Goal: Complete application form

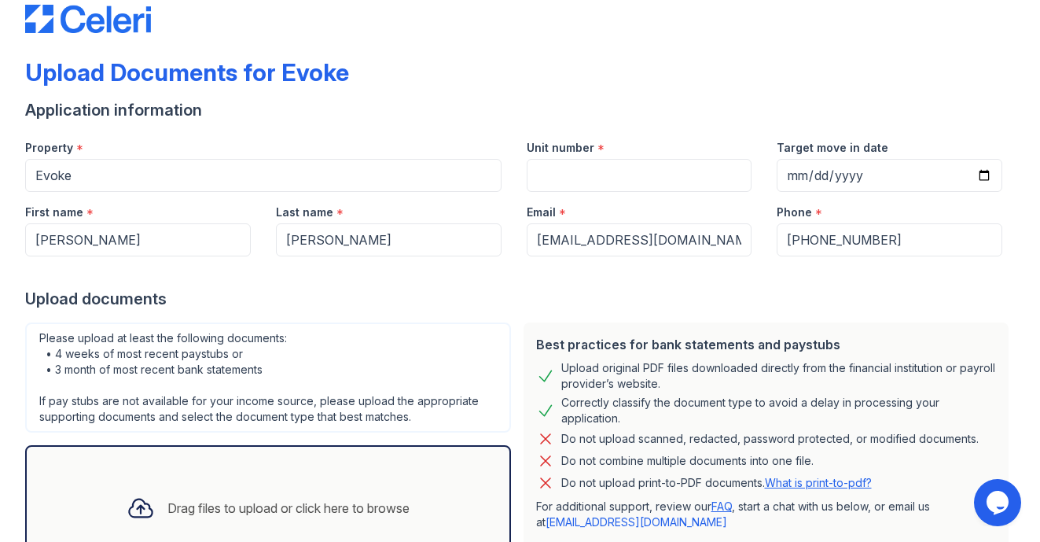
scroll to position [35, 0]
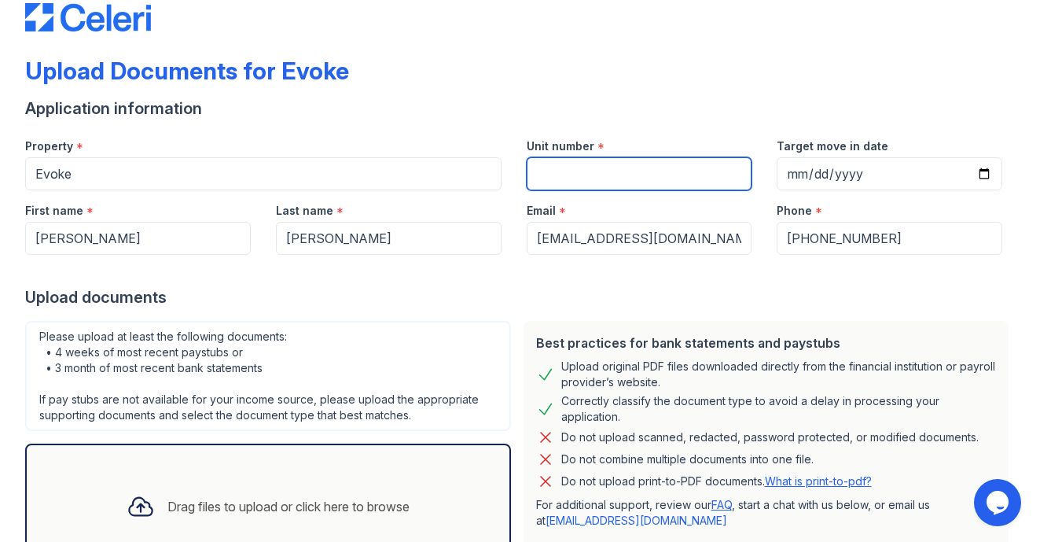
click at [551, 177] on input "Unit number" at bounding box center [640, 173] width 226 height 33
type input "4036"
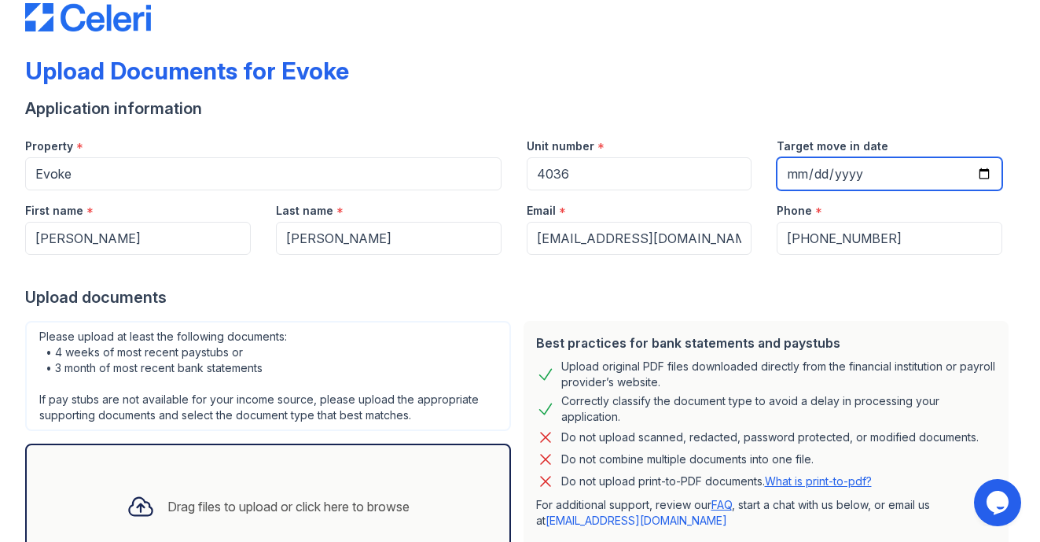
click at [806, 177] on input "Target move in date" at bounding box center [890, 173] width 226 height 33
type input "2025-08-26"
click at [832, 290] on div "Upload documents" at bounding box center [520, 297] width 990 height 22
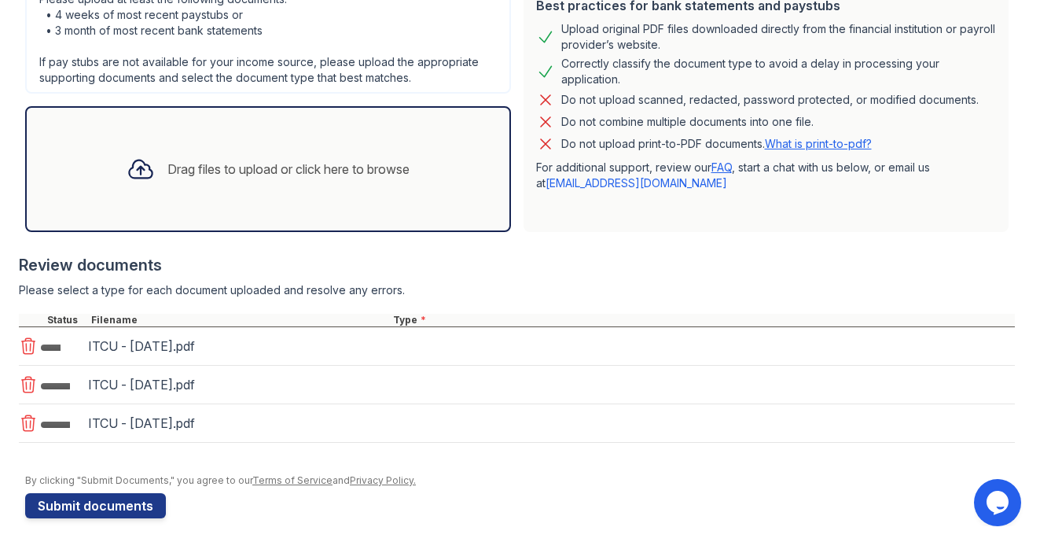
scroll to position [380, 0]
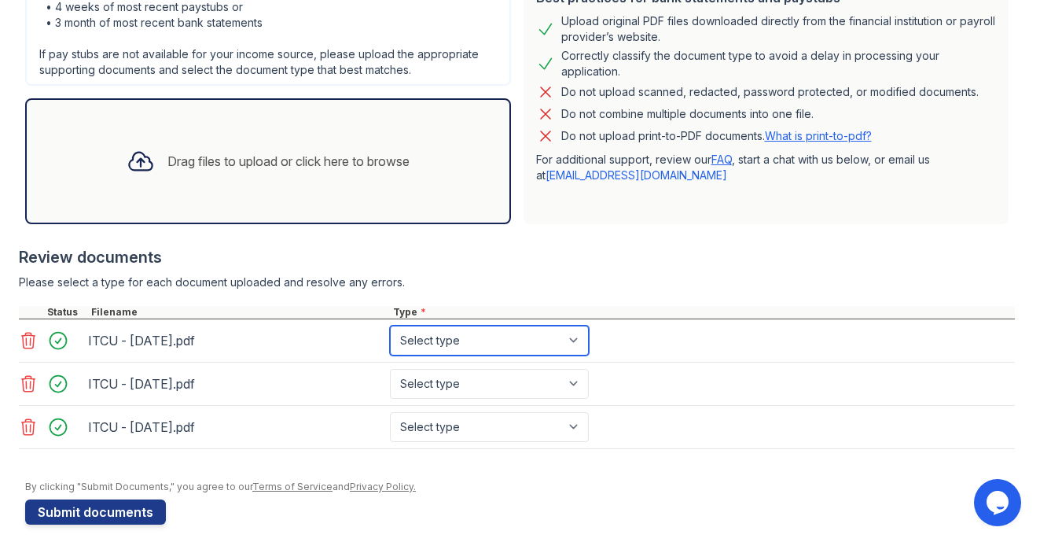
click at [453, 335] on select "Select type Paystub Bank Statement Offer Letter Tax Documents Benefit Award Let…" at bounding box center [489, 340] width 199 height 30
select select "bank_statement"
click at [390, 325] on select "Select type Paystub Bank Statement Offer Letter Tax Documents Benefit Award Let…" at bounding box center [489, 340] width 199 height 30
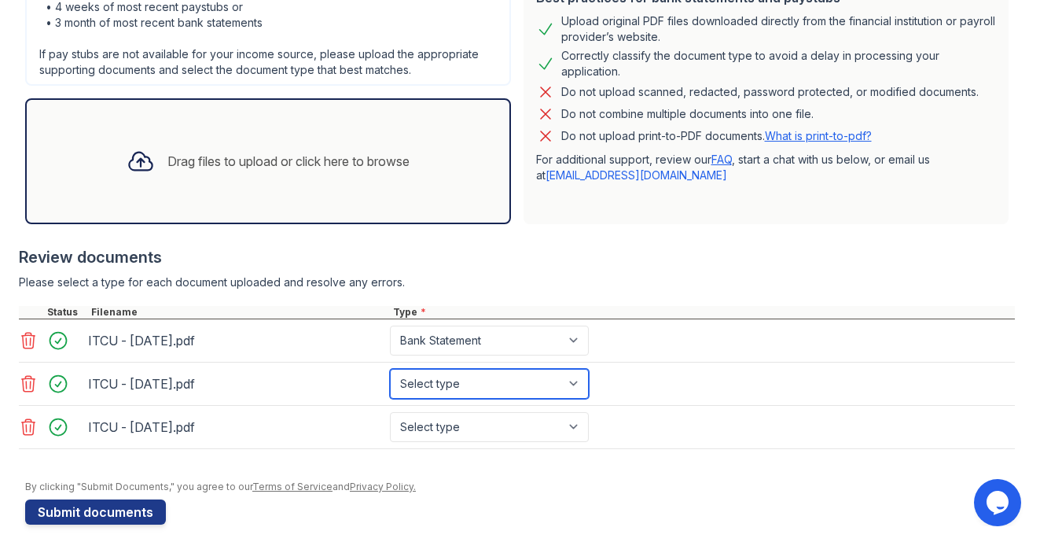
click at [462, 370] on select "Select type Paystub Bank Statement Offer Letter Tax Documents Benefit Award Let…" at bounding box center [489, 384] width 199 height 30
select select "bank_statement"
click at [390, 369] on select "Select type Paystub Bank Statement Offer Letter Tax Documents Benefit Award Let…" at bounding box center [489, 384] width 199 height 30
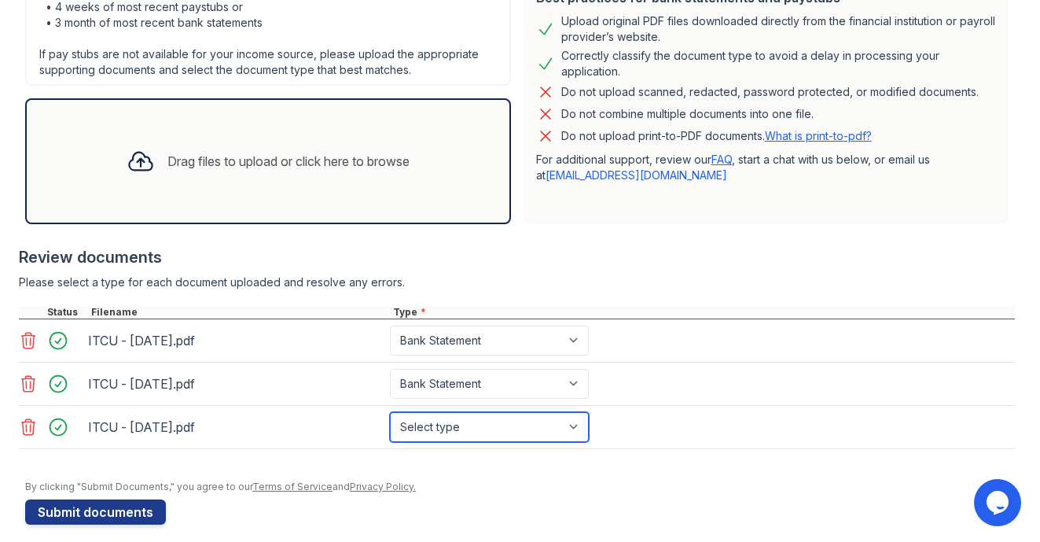
click at [458, 438] on select "Select type Paystub Bank Statement Offer Letter Tax Documents Benefit Award Let…" at bounding box center [489, 427] width 199 height 30
select select "bank_statement"
click at [390, 412] on select "Select type Paystub Bank Statement Offer Letter Tax Documents Benefit Award Let…" at bounding box center [489, 427] width 199 height 30
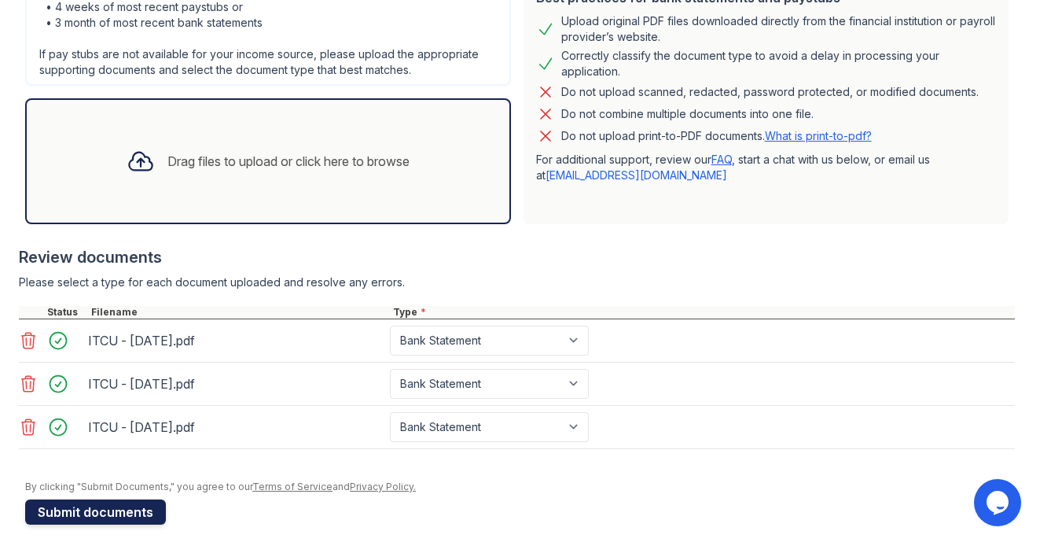
click at [123, 508] on button "Submit documents" at bounding box center [95, 511] width 141 height 25
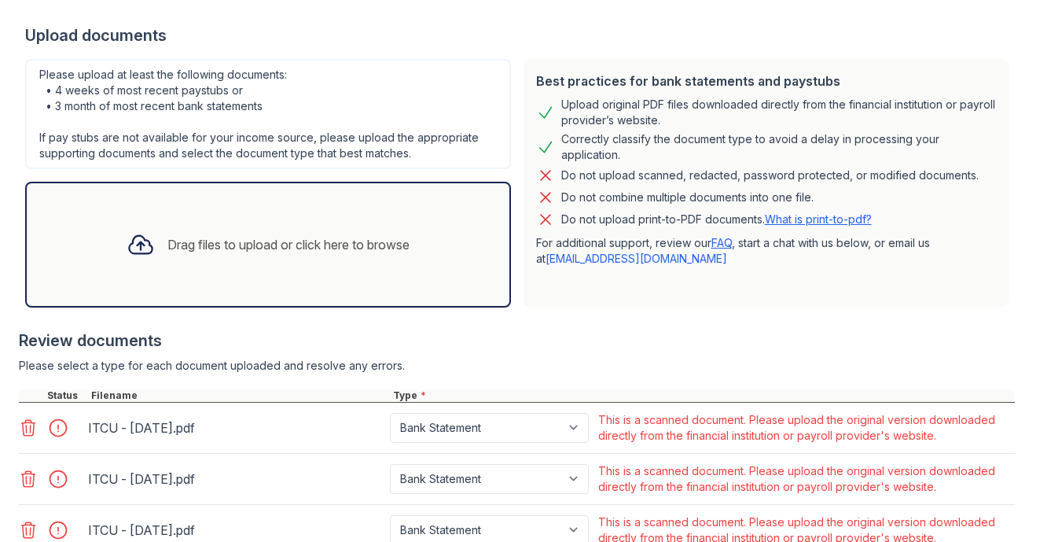
scroll to position [461, 0]
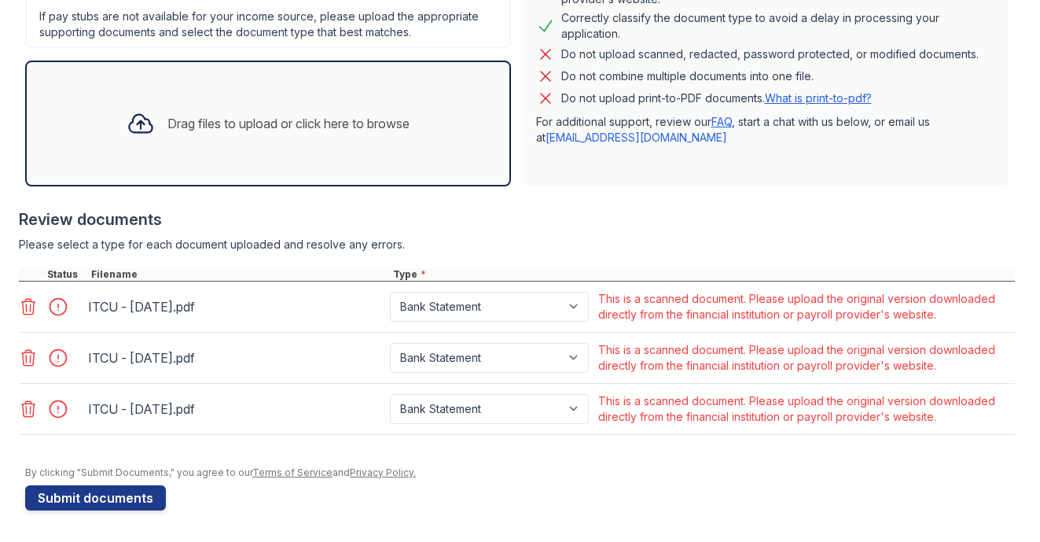
click at [29, 308] on icon at bounding box center [28, 306] width 19 height 19
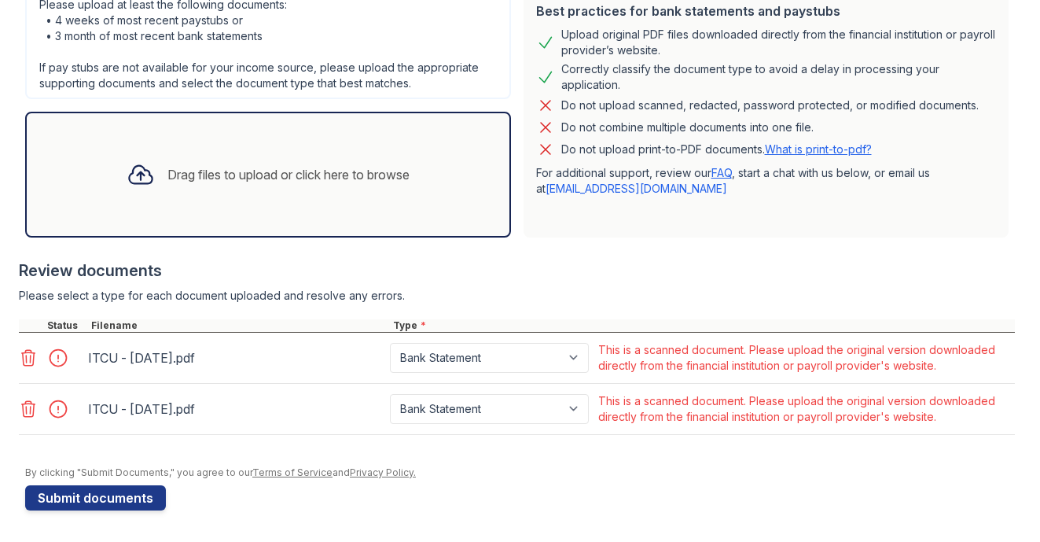
click at [29, 347] on div at bounding box center [30, 358] width 22 height 22
click at [29, 356] on icon at bounding box center [28, 357] width 19 height 19
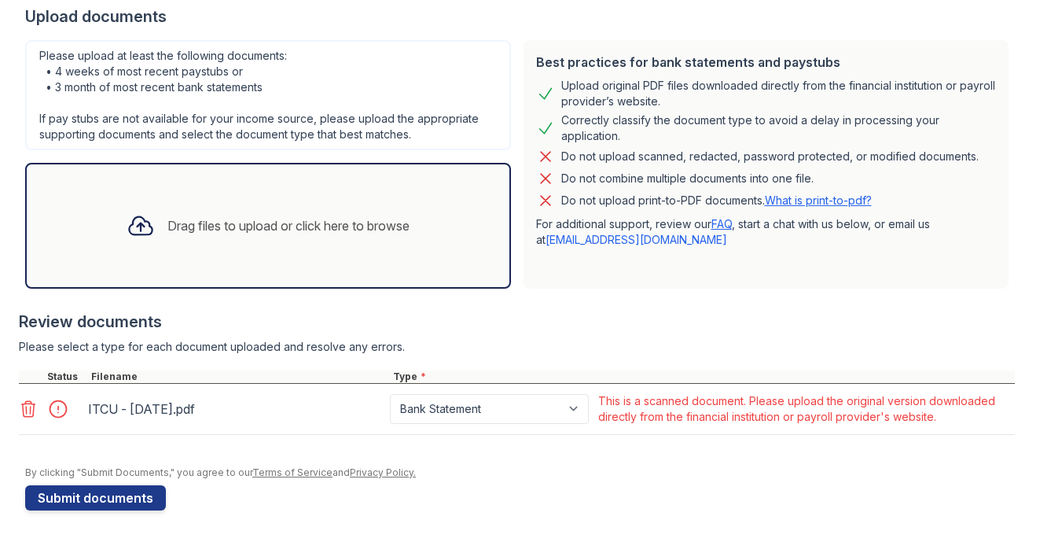
click at [29, 410] on icon at bounding box center [28, 408] width 19 height 19
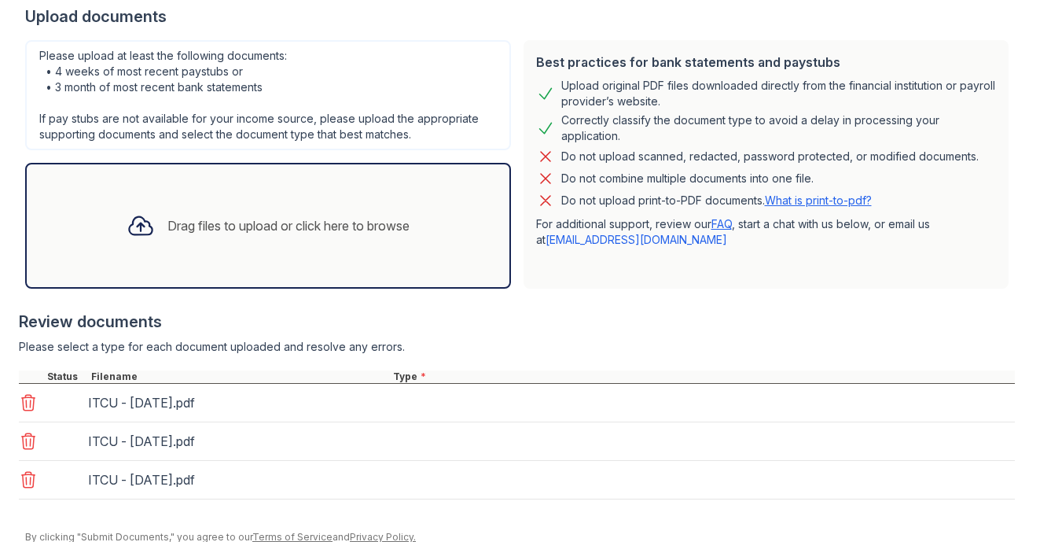
scroll to position [424, 0]
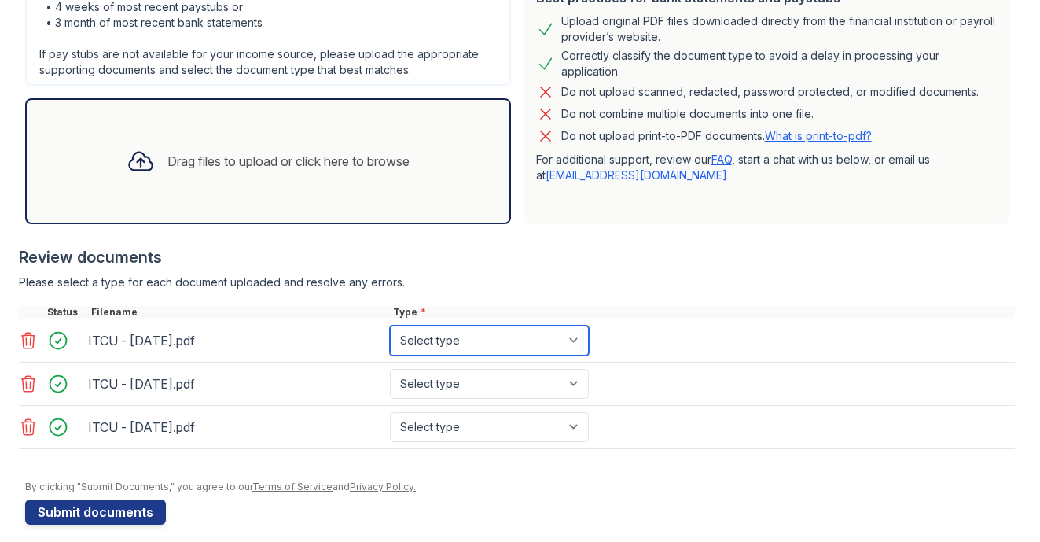
click at [418, 342] on select "Select type Paystub Bank Statement Offer Letter Tax Documents Benefit Award Let…" at bounding box center [489, 340] width 199 height 30
select select "bank_statement"
click at [390, 325] on select "Select type Paystub Bank Statement Offer Letter Tax Documents Benefit Award Let…" at bounding box center [489, 340] width 199 height 30
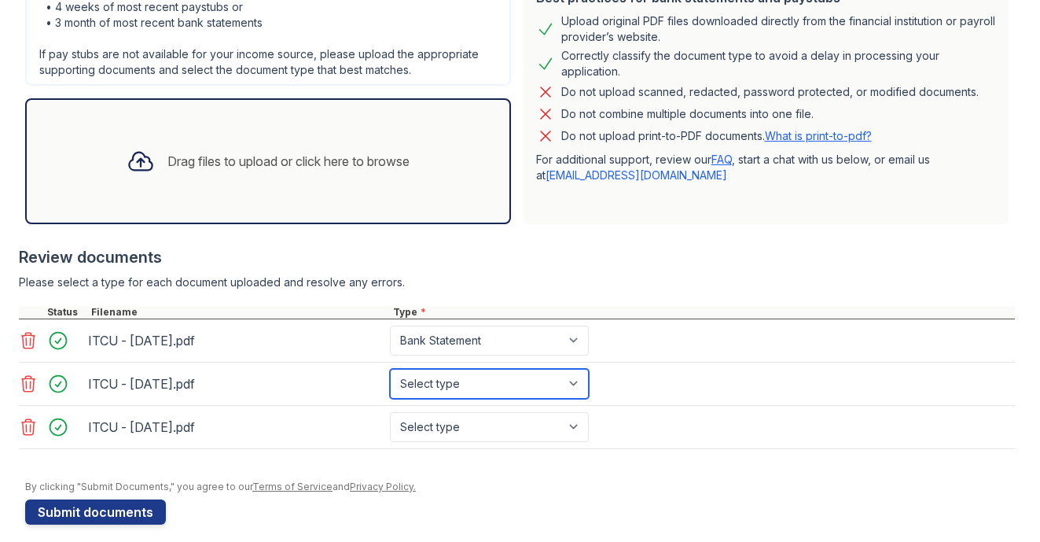
click at [461, 381] on select "Select type Paystub Bank Statement Offer Letter Tax Documents Benefit Award Let…" at bounding box center [489, 384] width 199 height 30
select select "bank_statement"
click at [390, 369] on select "Select type Paystub Bank Statement Offer Letter Tax Documents Benefit Award Let…" at bounding box center [489, 384] width 199 height 30
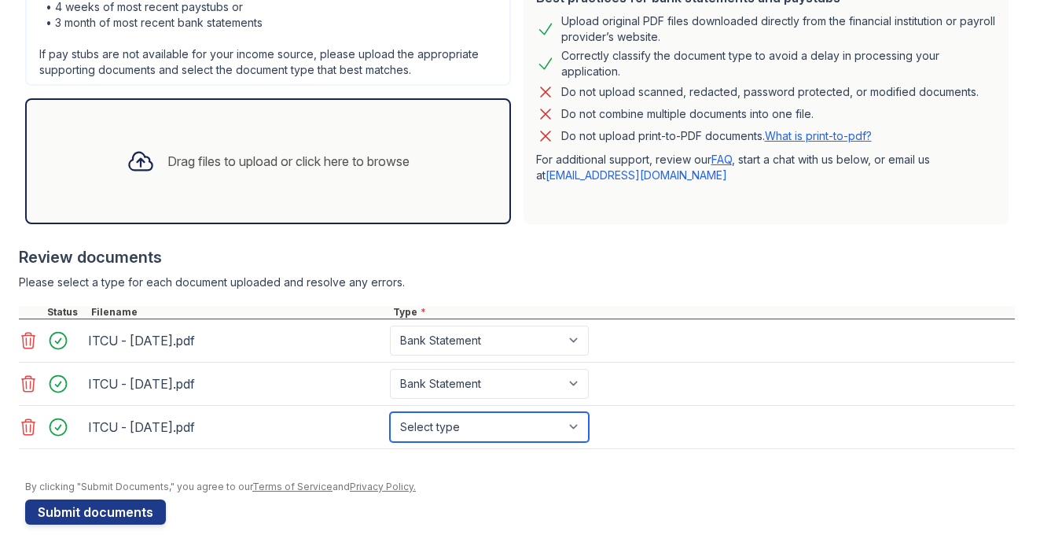
click at [457, 415] on select "Select type Paystub Bank Statement Offer Letter Tax Documents Benefit Award Let…" at bounding box center [489, 427] width 199 height 30
select select "bank_statement"
click at [390, 412] on select "Select type Paystub Bank Statement Offer Letter Tax Documents Benefit Award Let…" at bounding box center [489, 427] width 199 height 30
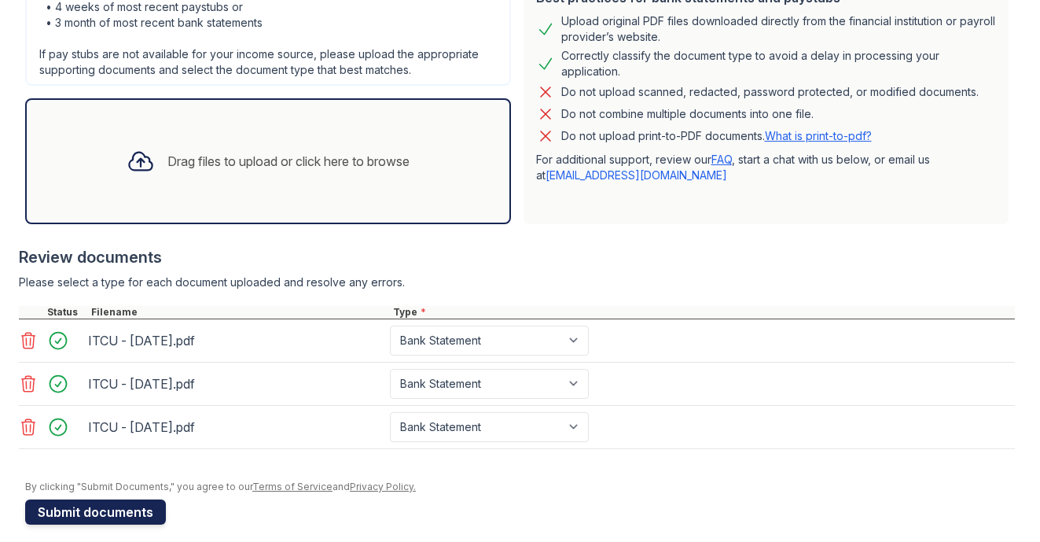
click at [138, 515] on button "Submit documents" at bounding box center [95, 511] width 141 height 25
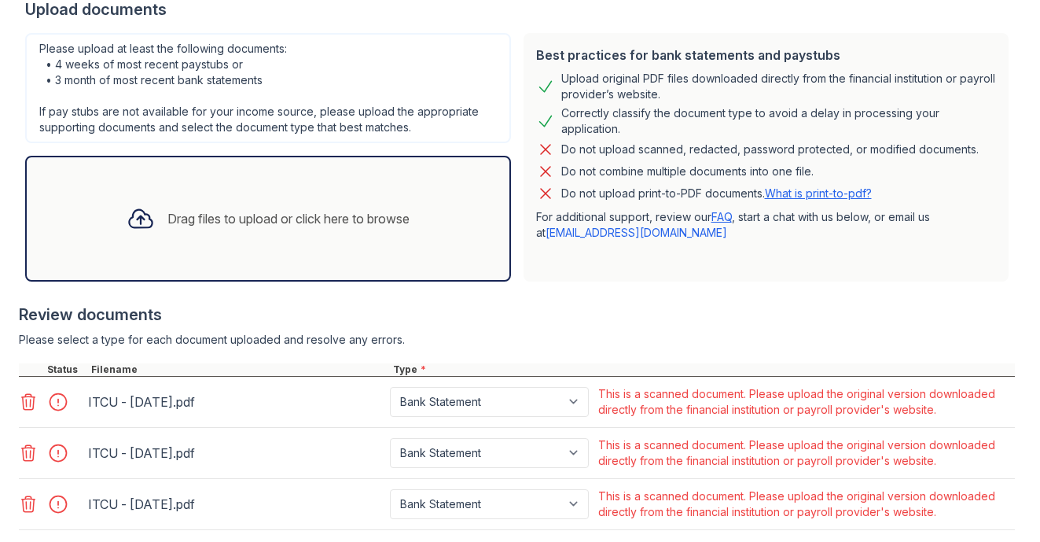
scroll to position [439, 0]
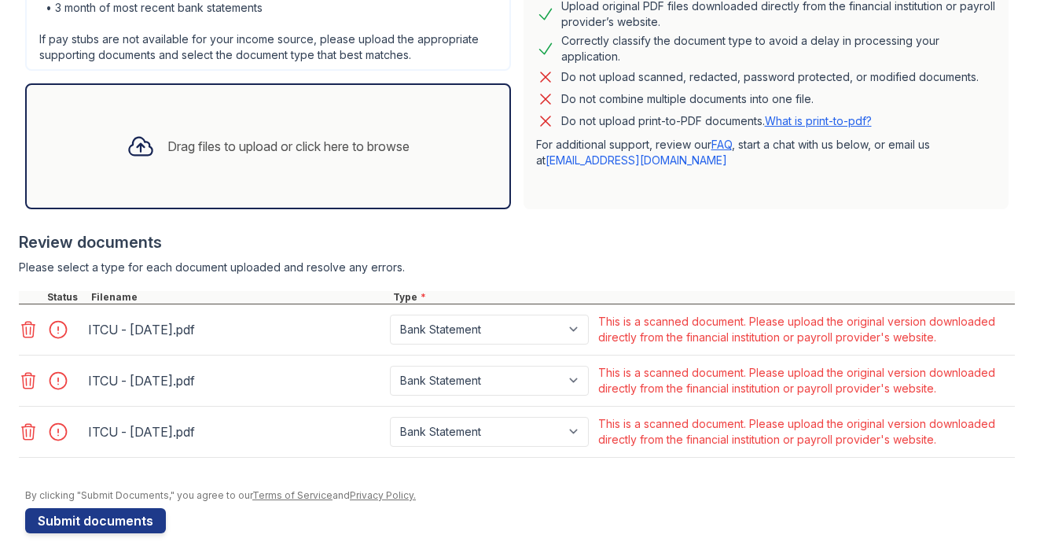
click at [31, 331] on icon at bounding box center [28, 329] width 19 height 19
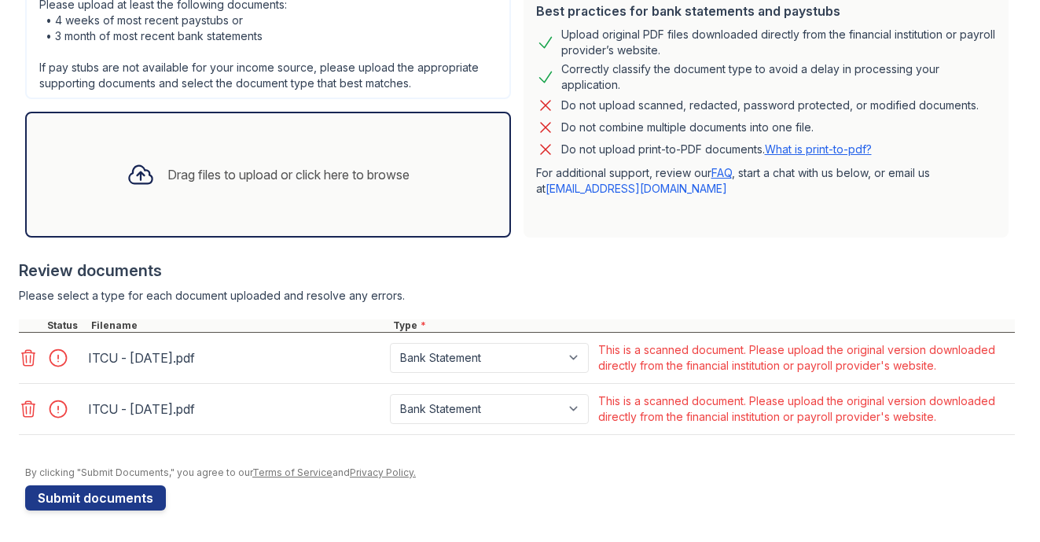
click at [31, 331] on div at bounding box center [31, 325] width 25 height 13
click at [31, 354] on icon at bounding box center [28, 357] width 19 height 19
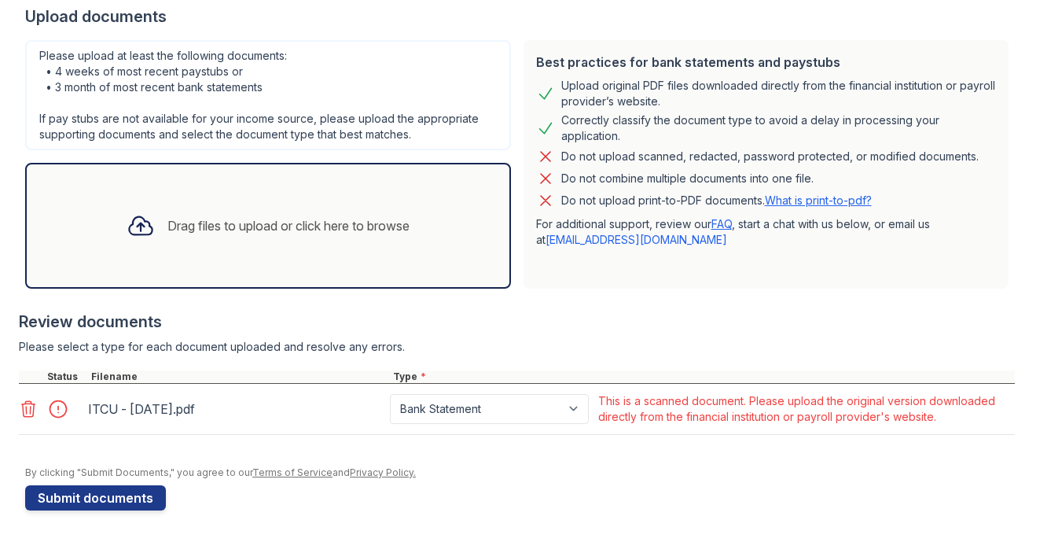
click at [30, 399] on icon at bounding box center [28, 408] width 19 height 19
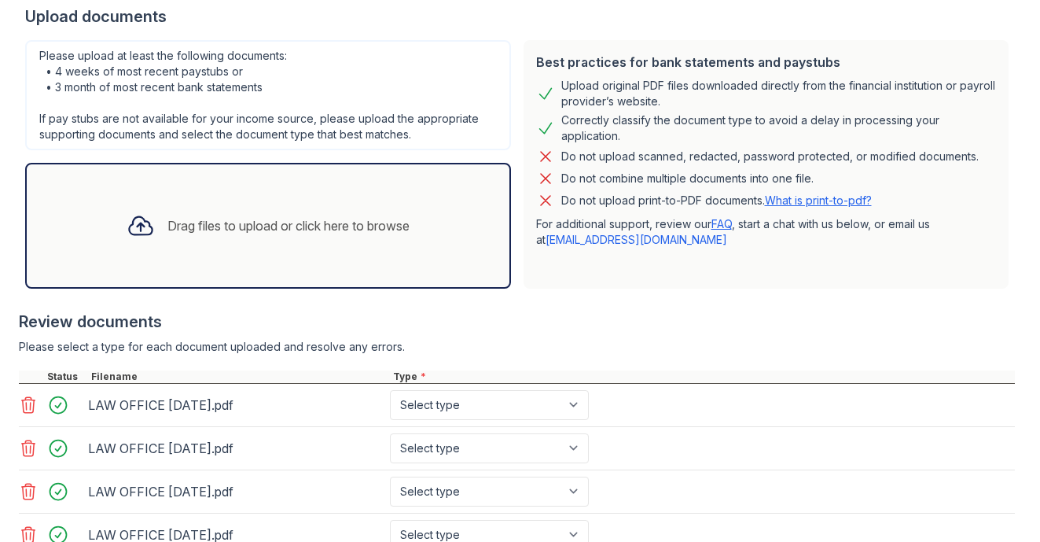
scroll to position [435, 0]
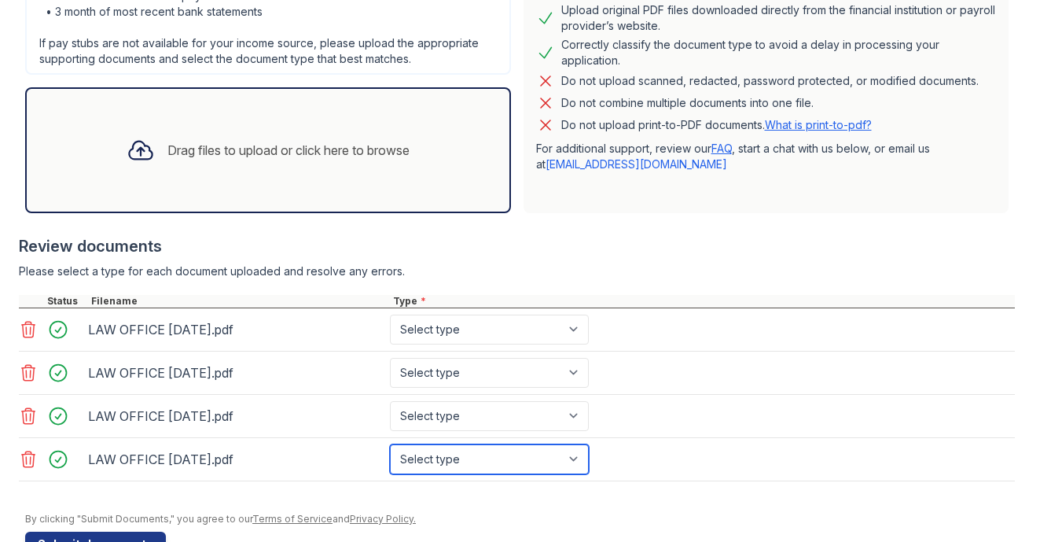
click at [438, 453] on select "Select type Paystub Bank Statement Offer Letter Tax Documents Benefit Award Let…" at bounding box center [489, 459] width 199 height 30
select select "paystub"
click at [390, 444] on select "Select type Paystub Bank Statement Offer Letter Tax Documents Benefit Award Let…" at bounding box center [489, 459] width 199 height 30
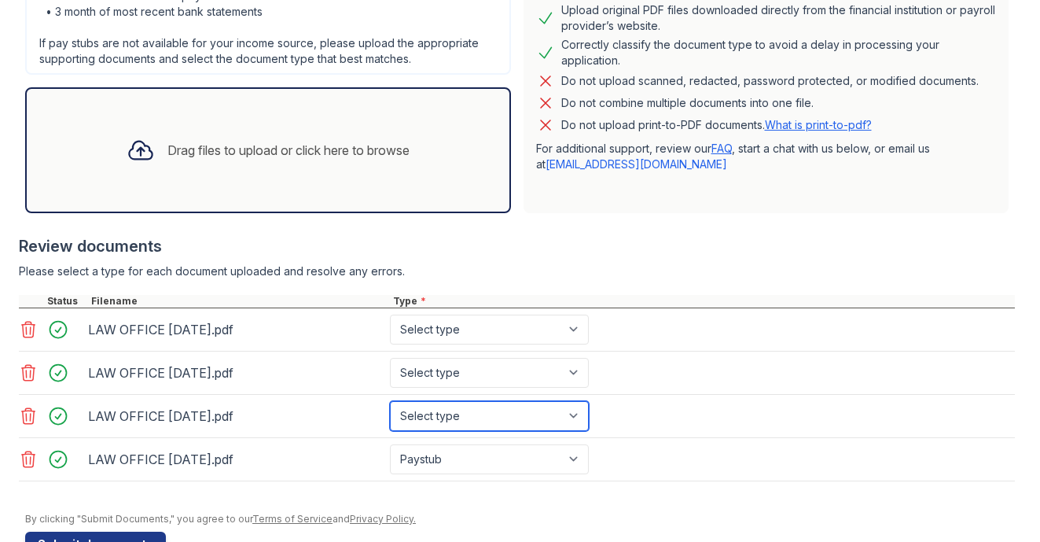
click at [449, 404] on select "Select type Paystub Bank Statement Offer Letter Tax Documents Benefit Award Let…" at bounding box center [489, 416] width 199 height 30
select select "paystub"
click at [390, 401] on select "Select type Paystub Bank Statement Offer Letter Tax Documents Benefit Award Let…" at bounding box center [489, 416] width 199 height 30
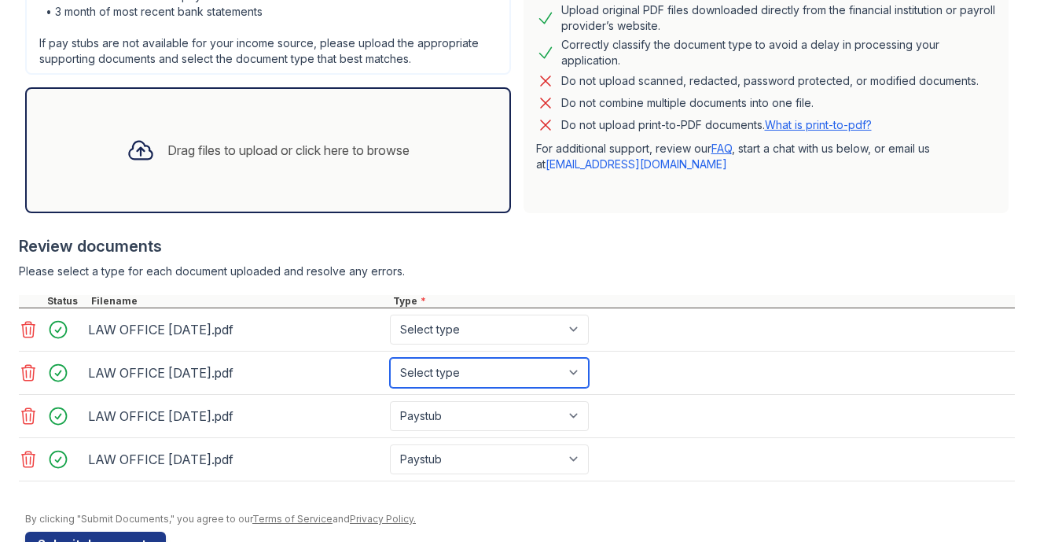
click at [448, 371] on select "Select type Paystub Bank Statement Offer Letter Tax Documents Benefit Award Let…" at bounding box center [489, 373] width 199 height 30
select select "paystub"
click at [390, 358] on select "Select type Paystub Bank Statement Offer Letter Tax Documents Benefit Award Let…" at bounding box center [489, 373] width 199 height 30
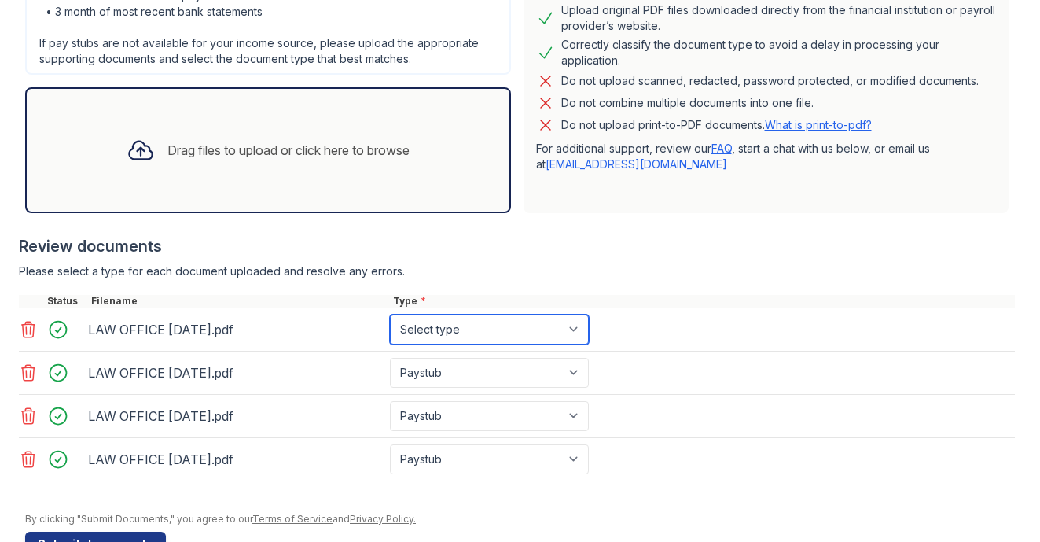
click at [448, 338] on select "Select type Paystub Bank Statement Offer Letter Tax Documents Benefit Award Let…" at bounding box center [489, 329] width 199 height 30
select select "paystub"
click at [390, 314] on select "Select type Paystub Bank Statement Offer Letter Tax Documents Benefit Award Let…" at bounding box center [489, 329] width 199 height 30
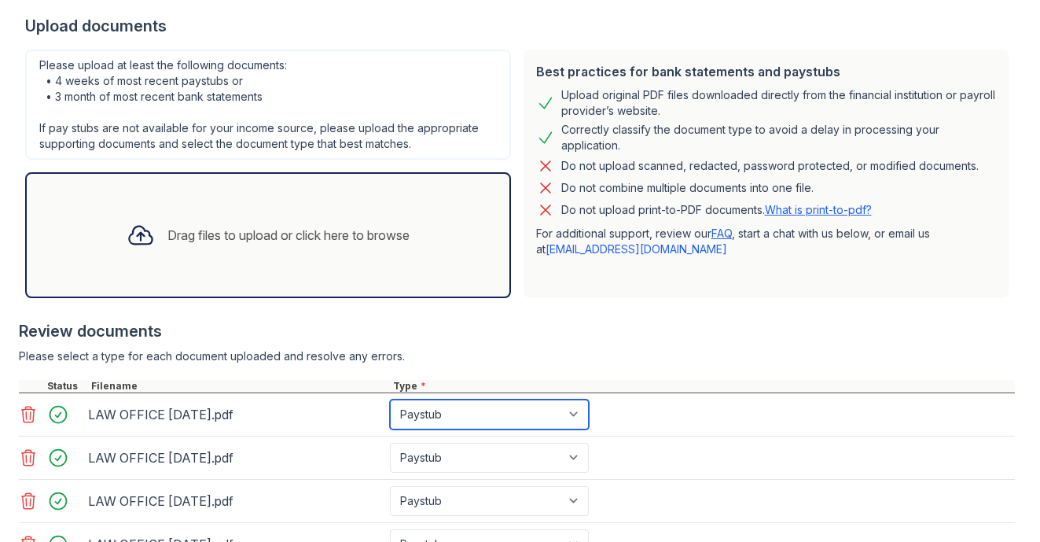
scroll to position [337, 0]
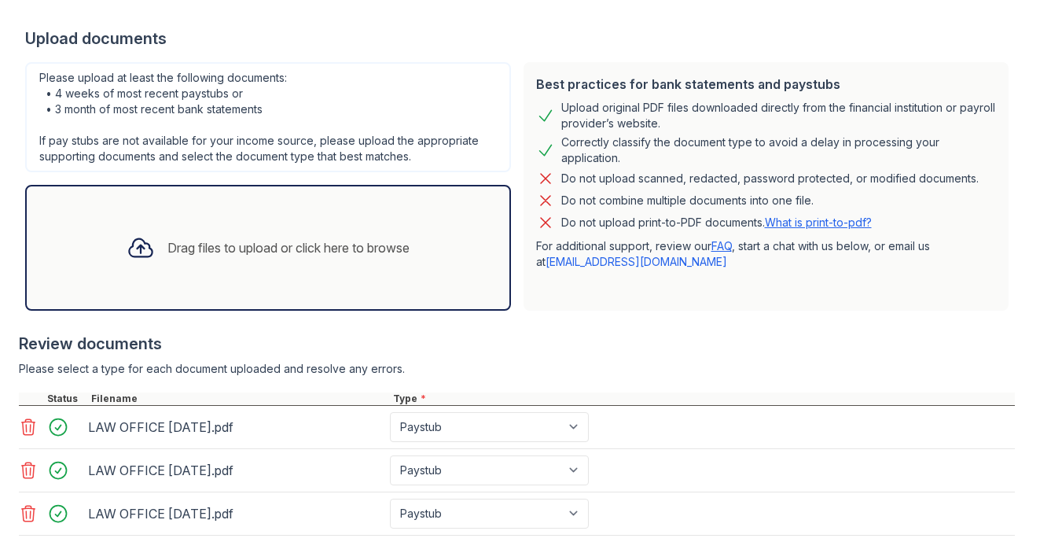
click at [318, 244] on div "Drag files to upload or click here to browse" at bounding box center [288, 247] width 242 height 19
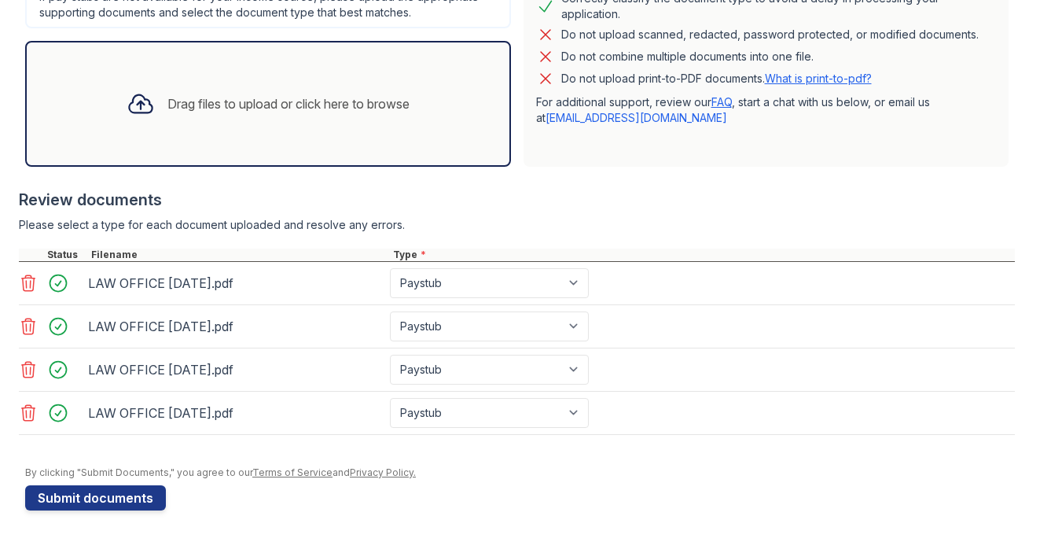
click at [28, 369] on icon at bounding box center [28, 369] width 19 height 19
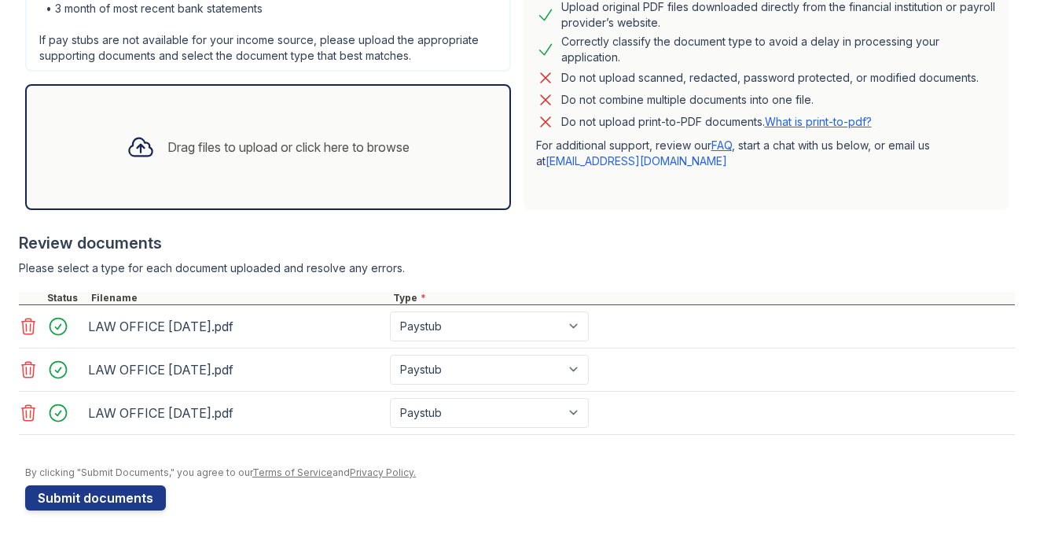
click at [26, 325] on icon at bounding box center [28, 326] width 13 height 16
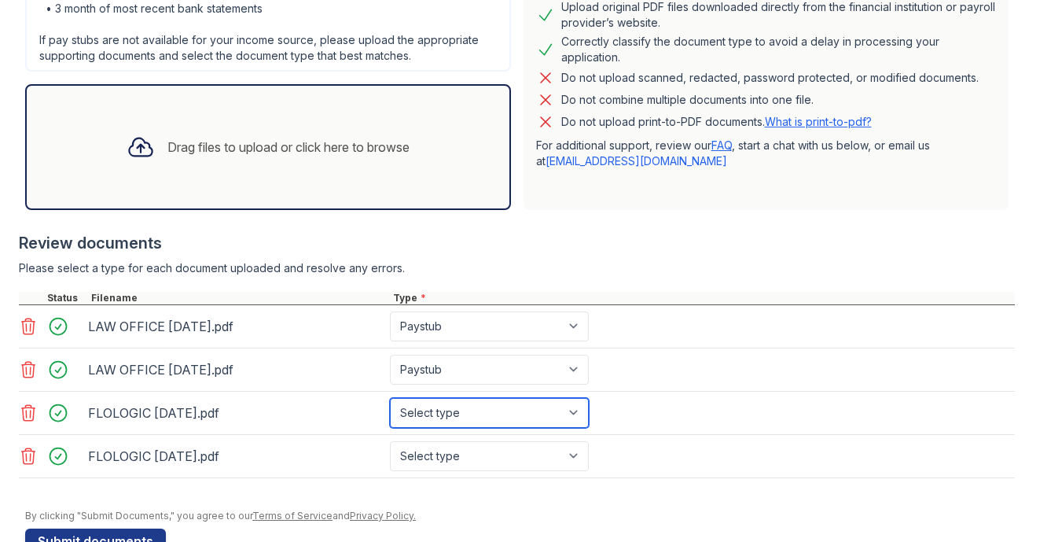
click at [534, 414] on select "Select type Paystub Bank Statement Offer Letter Tax Documents Benefit Award Let…" at bounding box center [489, 413] width 199 height 30
select select "paystub"
click at [390, 398] on select "Select type Paystub Bank Statement Offer Letter Tax Documents Benefit Award Let…" at bounding box center [489, 413] width 199 height 30
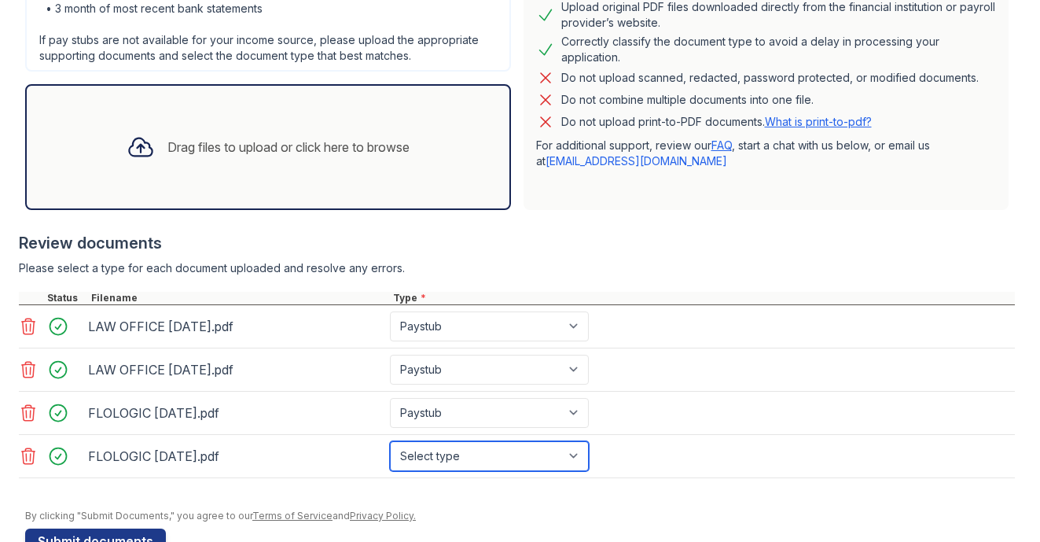
click at [515, 442] on select "Select type Paystub Bank Statement Offer Letter Tax Documents Benefit Award Let…" at bounding box center [489, 456] width 199 height 30
select select "paystub"
click at [390, 441] on select "Select type Paystub Bank Statement Offer Letter Tax Documents Benefit Award Let…" at bounding box center [489, 456] width 199 height 30
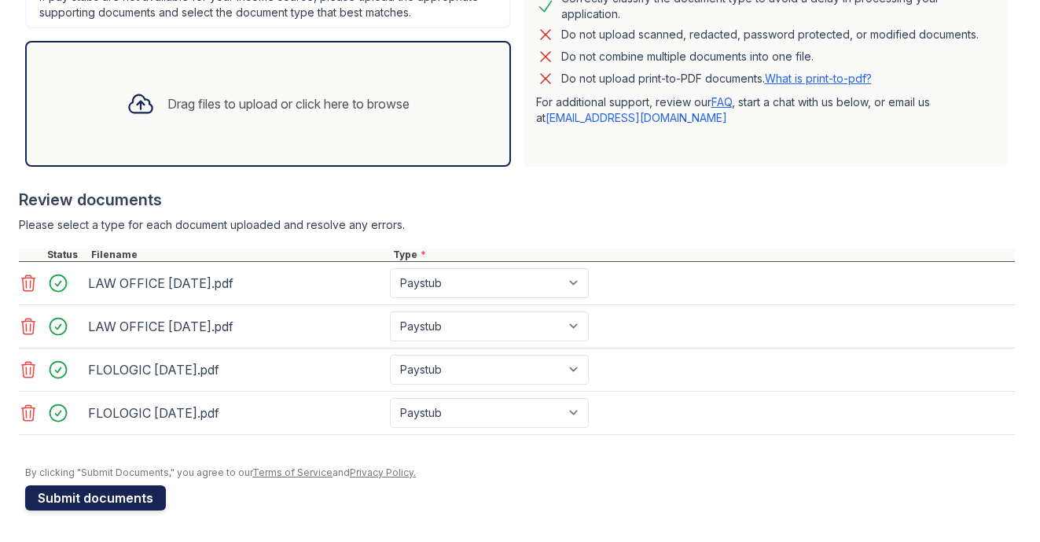
click at [133, 504] on button "Submit documents" at bounding box center [95, 497] width 141 height 25
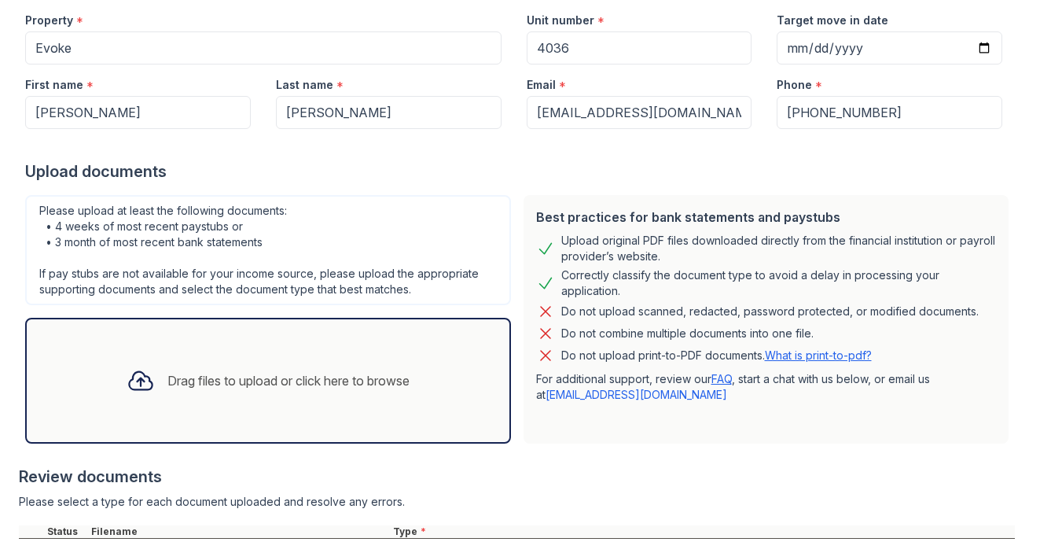
scroll to position [497, 0]
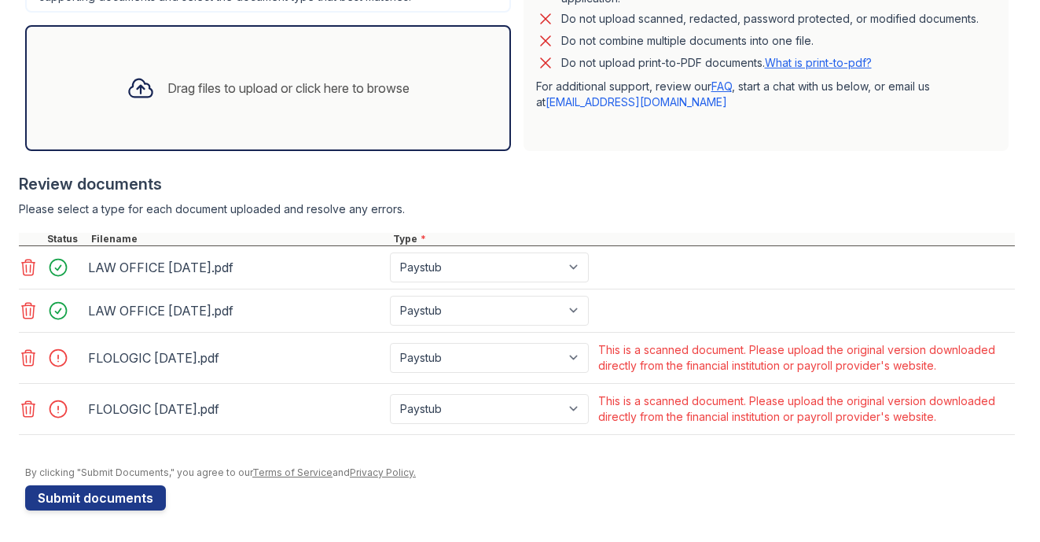
click at [25, 357] on icon at bounding box center [28, 357] width 19 height 19
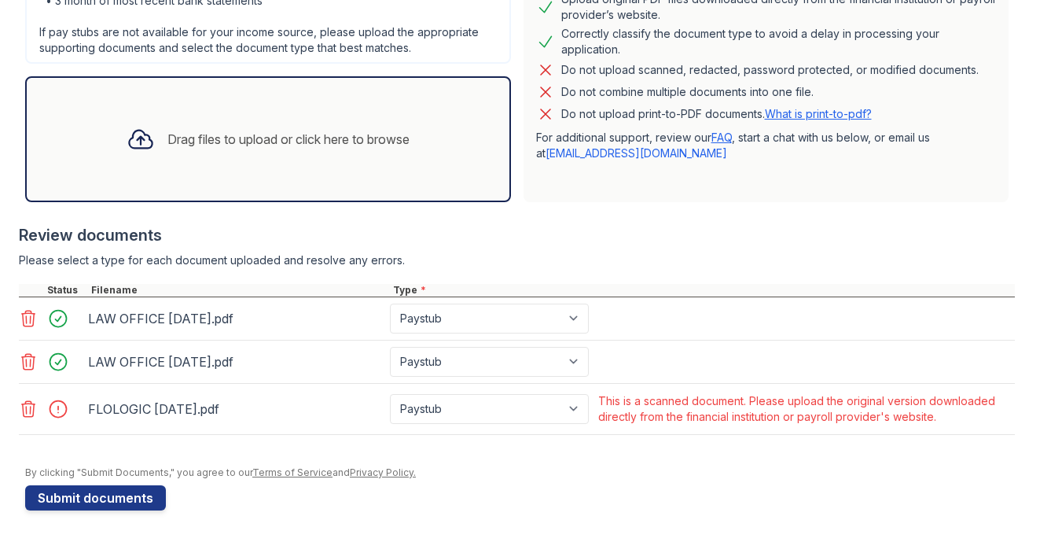
click at [21, 401] on icon at bounding box center [28, 408] width 19 height 19
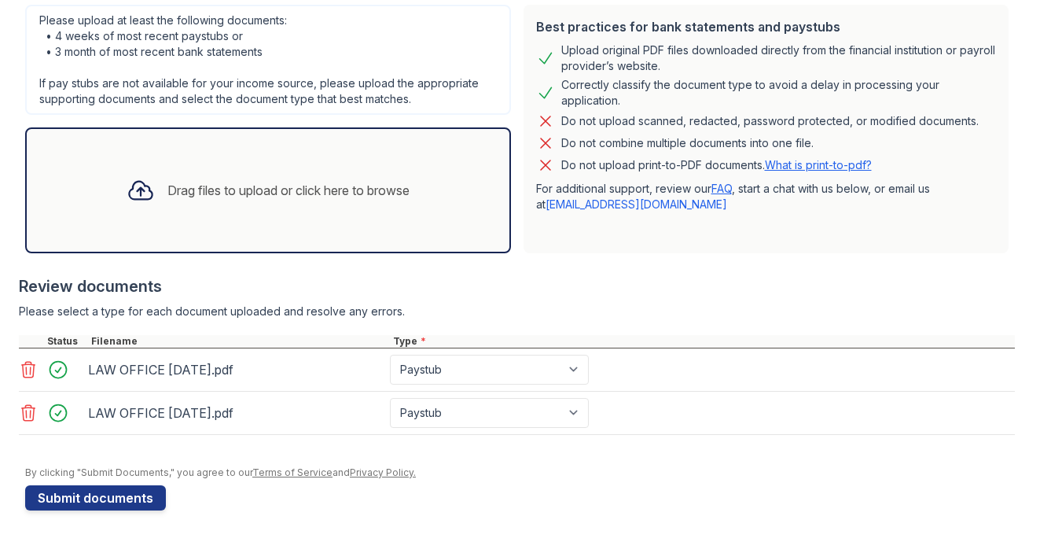
click at [28, 373] on icon at bounding box center [28, 369] width 19 height 19
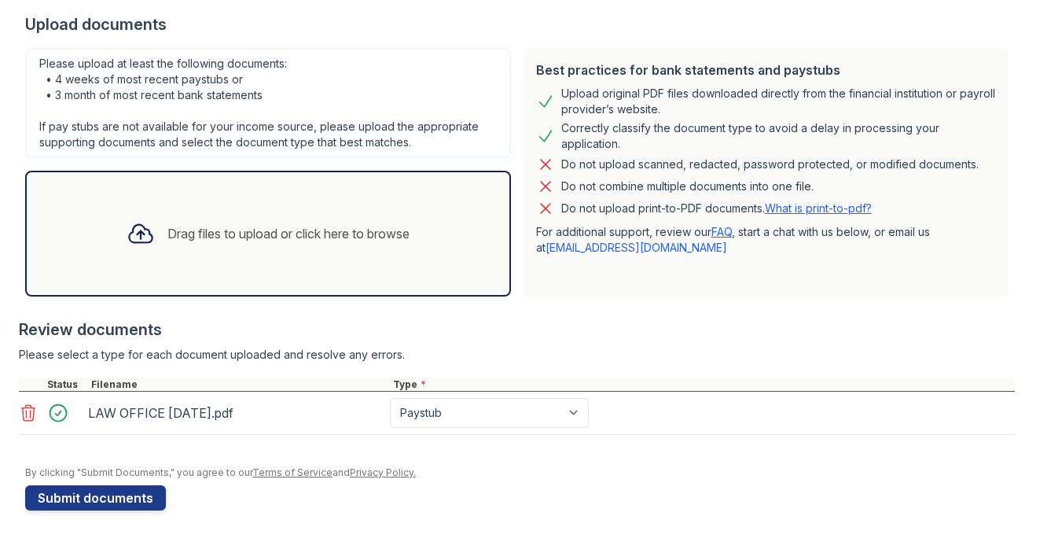
click at [21, 406] on icon at bounding box center [28, 412] width 19 height 19
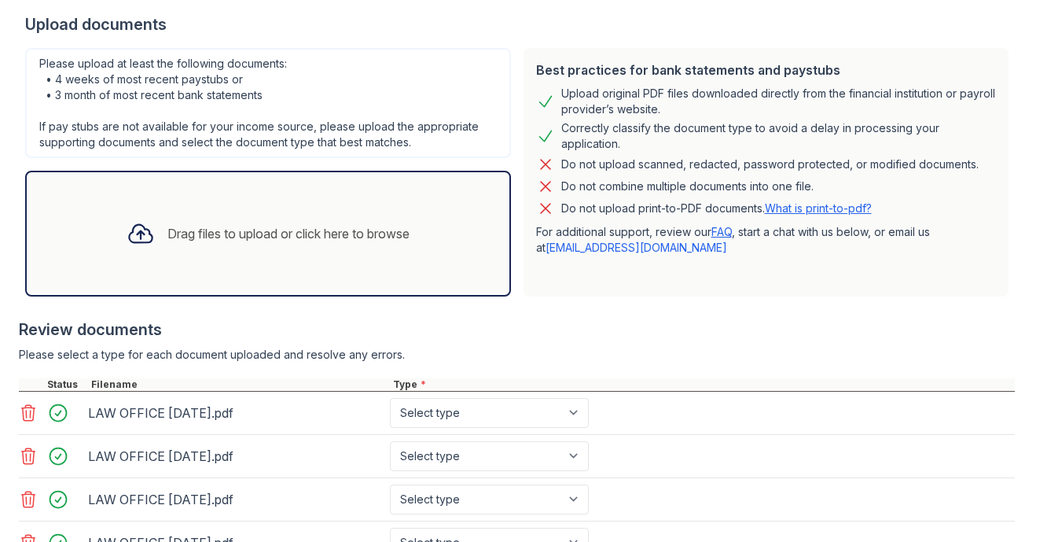
scroll to position [481, 0]
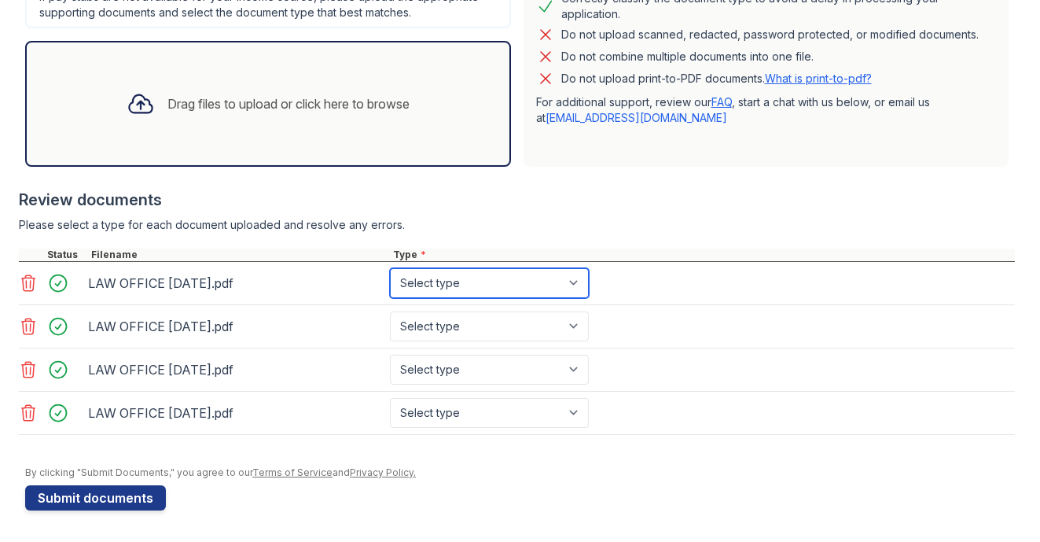
click at [440, 289] on select "Select type Paystub Bank Statement Offer Letter Tax Documents Benefit Award Let…" at bounding box center [489, 283] width 199 height 30
select select "paystub"
click at [390, 268] on select "Select type Paystub Bank Statement Offer Letter Tax Documents Benefit Award Let…" at bounding box center [489, 283] width 199 height 30
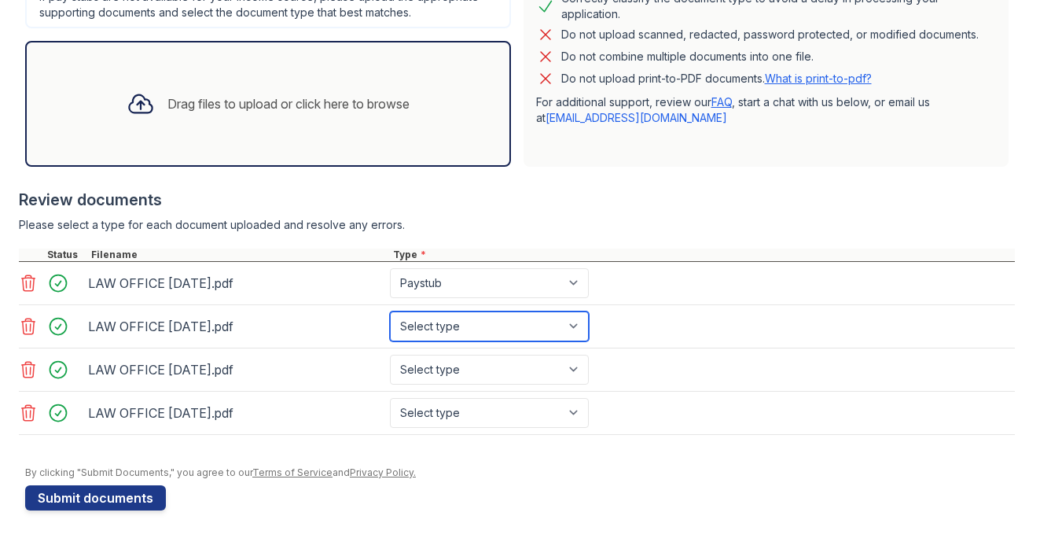
click at [450, 319] on select "Select type Paystub Bank Statement Offer Letter Tax Documents Benefit Award Let…" at bounding box center [489, 326] width 199 height 30
select select "paystub"
click at [390, 311] on select "Select type Paystub Bank Statement Offer Letter Tax Documents Benefit Award Let…" at bounding box center [489, 326] width 199 height 30
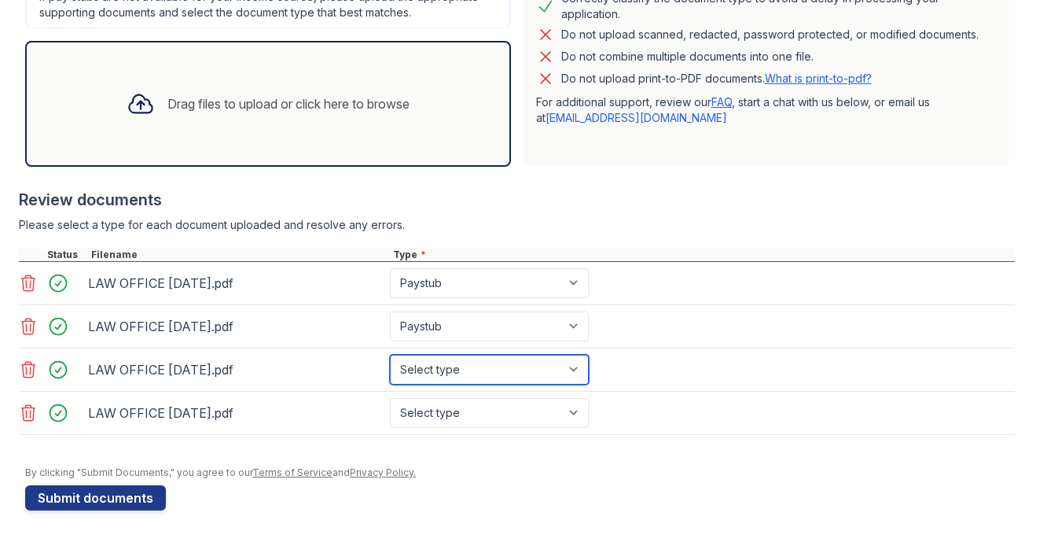
click at [454, 357] on select "Select type Paystub Bank Statement Offer Letter Tax Documents Benefit Award Let…" at bounding box center [489, 369] width 199 height 30
select select "paystub"
click at [390, 354] on select "Select type Paystub Bank Statement Offer Letter Tax Documents Benefit Award Let…" at bounding box center [489, 369] width 199 height 30
click at [460, 395] on div "LAW OFFICE 6-30-2025.pdf Select type Paystub Bank Statement Offer Letter Tax Do…" at bounding box center [517, 412] width 996 height 43
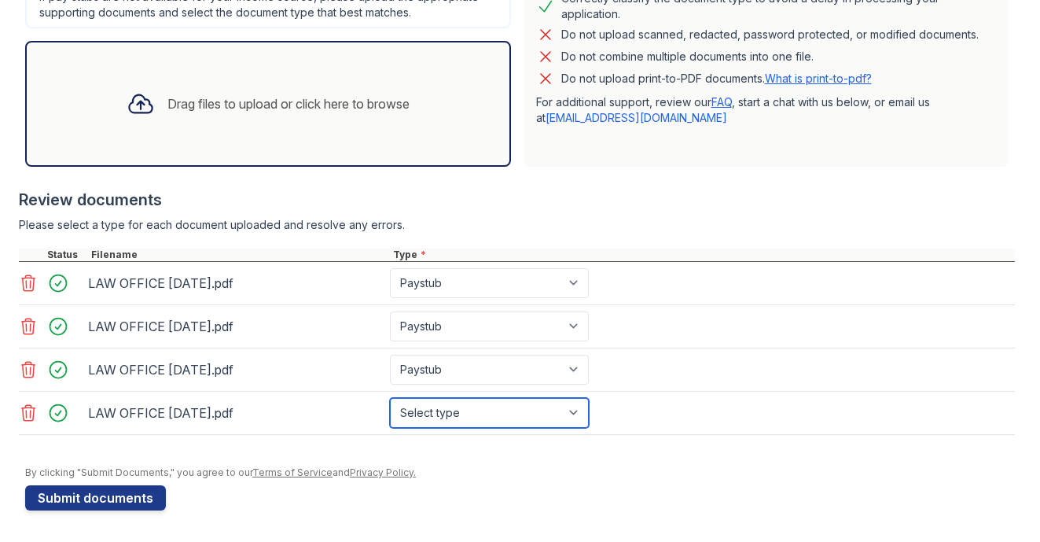
click at [461, 409] on select "Select type Paystub Bank Statement Offer Letter Tax Documents Benefit Award Let…" at bounding box center [489, 413] width 199 height 30
select select "paystub"
click at [390, 398] on select "Select type Paystub Bank Statement Offer Letter Tax Documents Benefit Award Let…" at bounding box center [489, 413] width 199 height 30
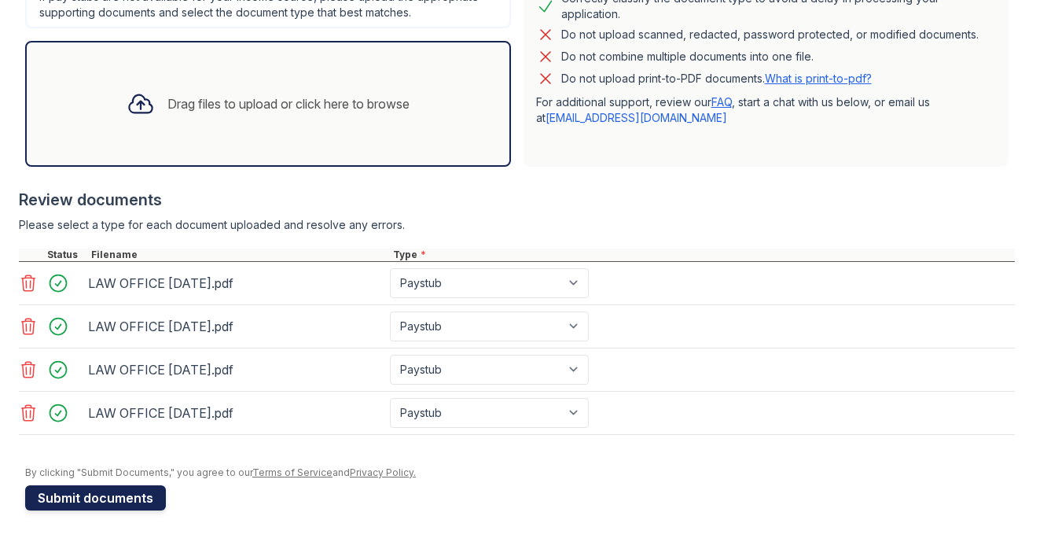
click at [141, 496] on button "Submit documents" at bounding box center [95, 497] width 141 height 25
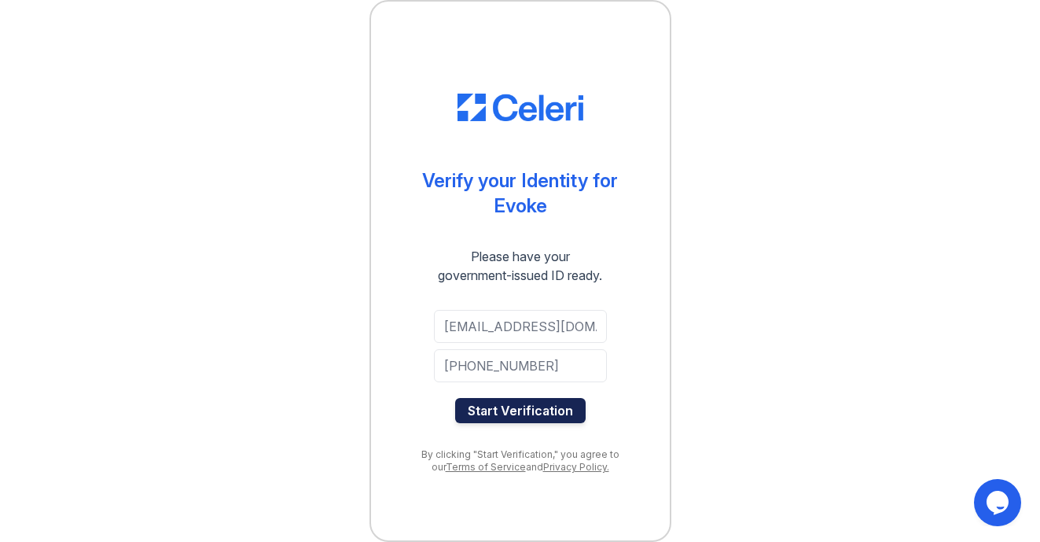
click at [514, 413] on button "Start Verification" at bounding box center [520, 410] width 130 height 25
